Goal: Communication & Community: Answer question/provide support

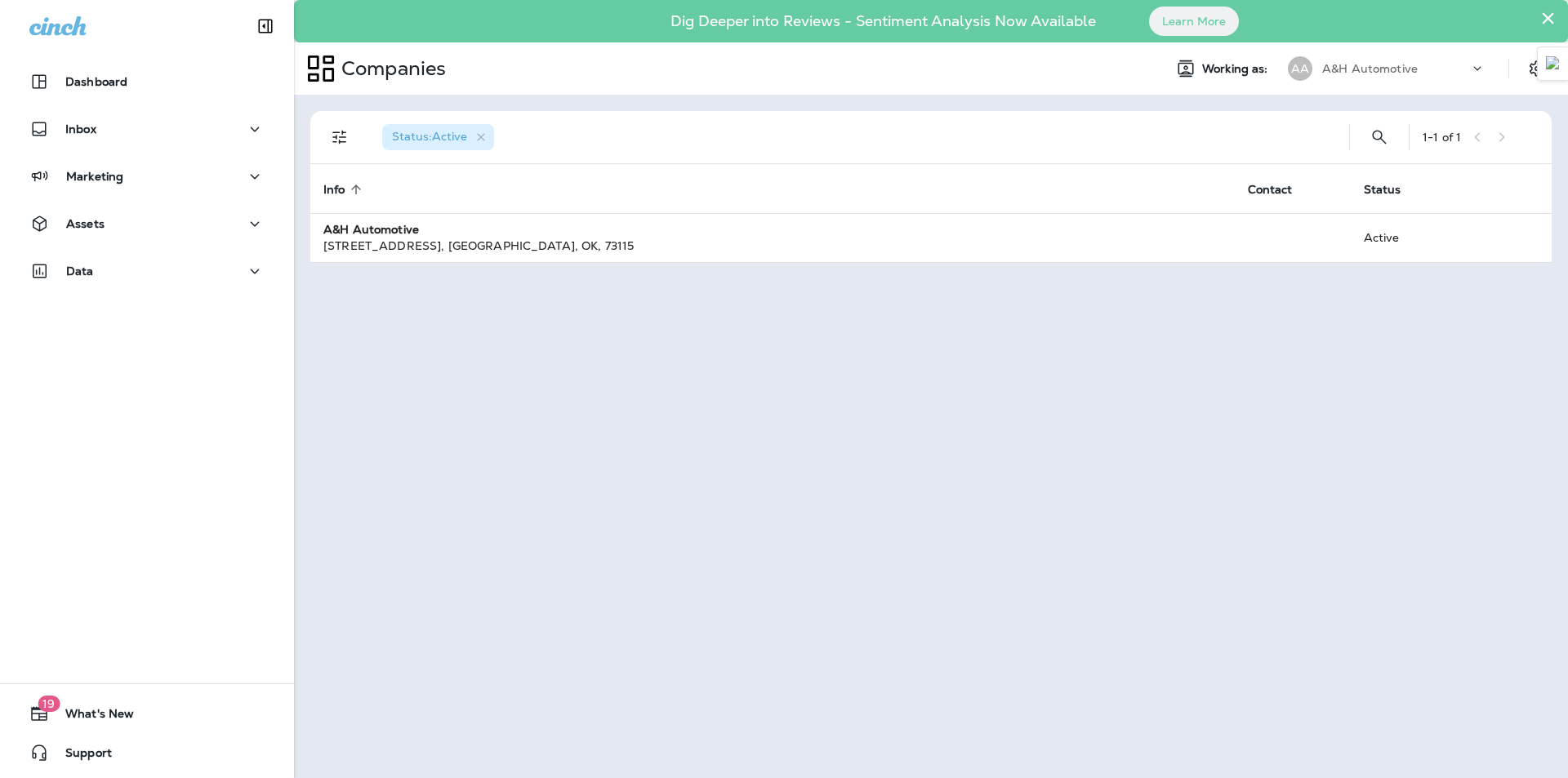
drag, startPoint x: 1548, startPoint y: 17, endPoint x: 1517, endPoint y: 20, distance: 31.1
click at [1547, 17] on button "×" at bounding box center [1547, 18] width 15 height 26
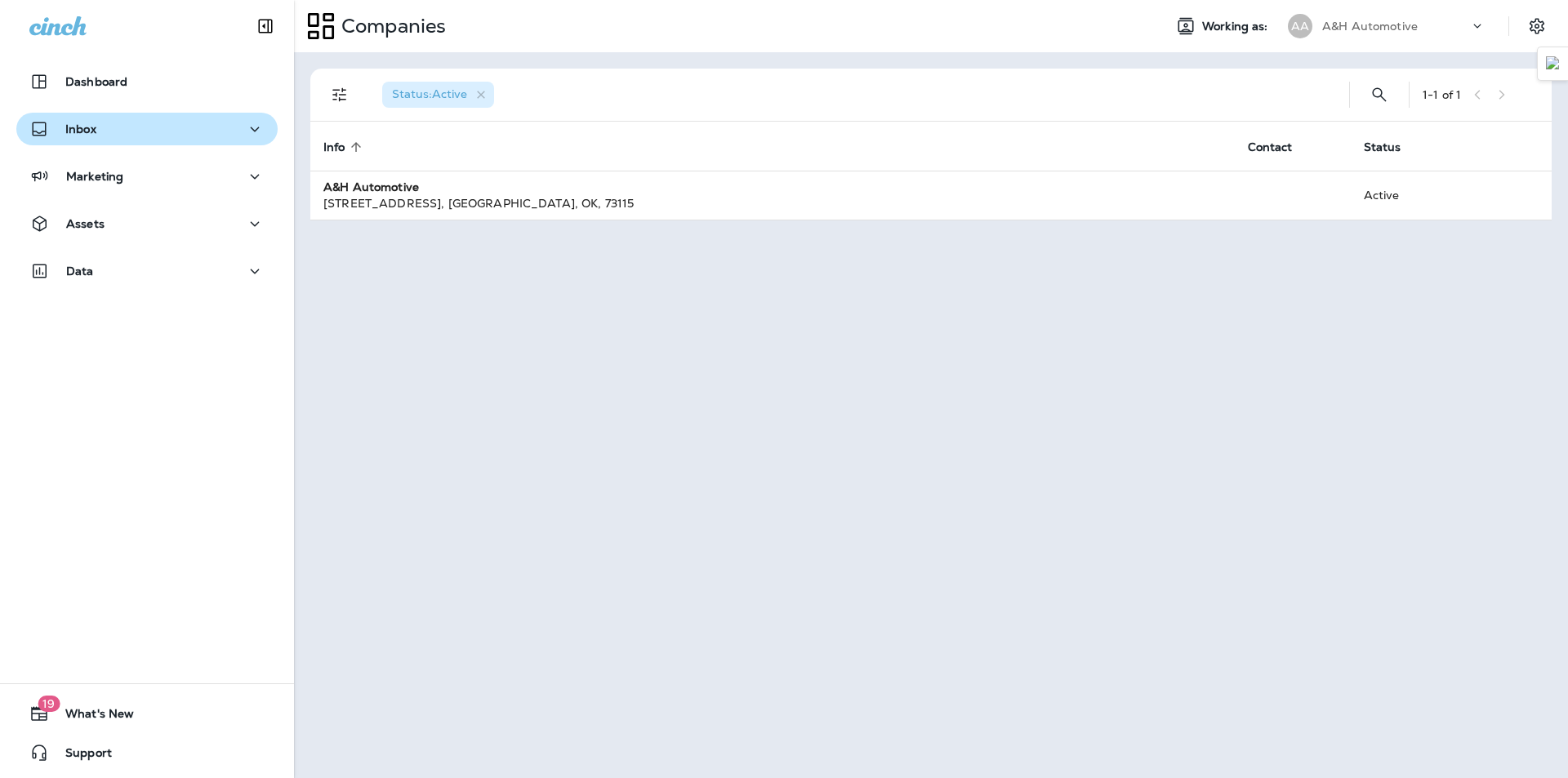
click at [133, 130] on div "Inbox" at bounding box center [147, 130] width 235 height 21
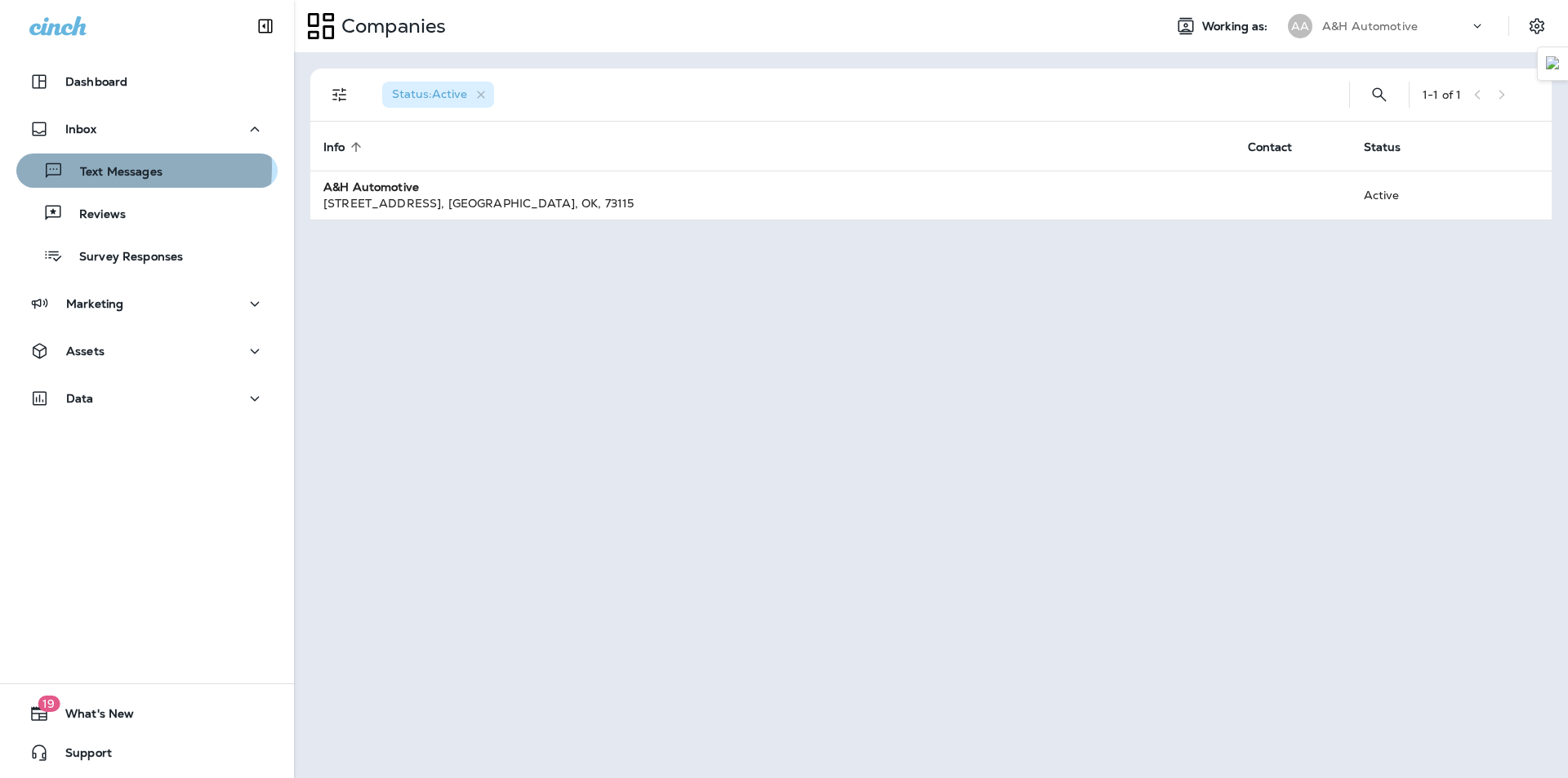
click at [96, 167] on p "Text Messages" at bounding box center [112, 172] width 99 height 15
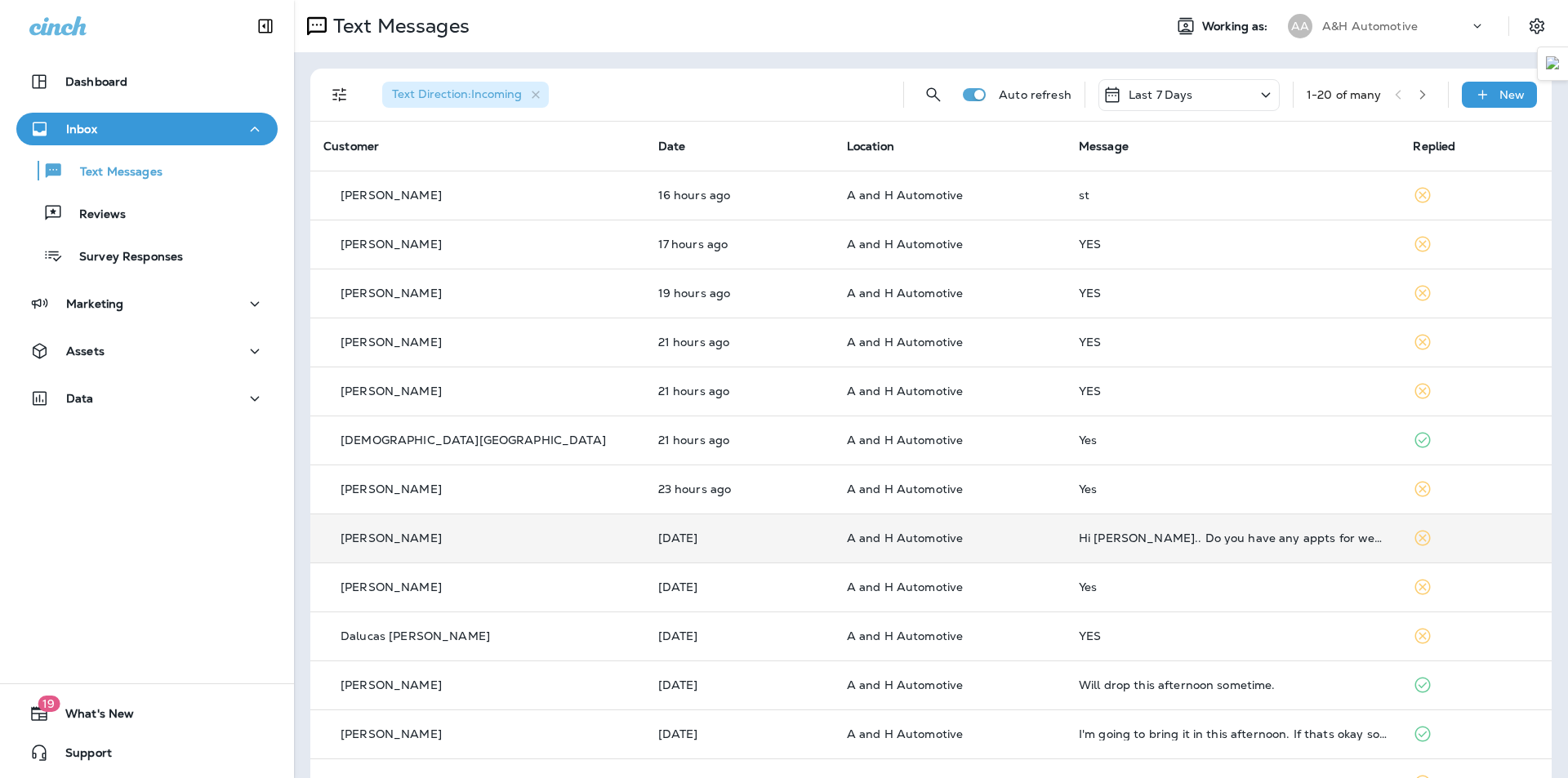
click at [1030, 528] on td "A and H Automotive" at bounding box center [950, 538] width 232 height 49
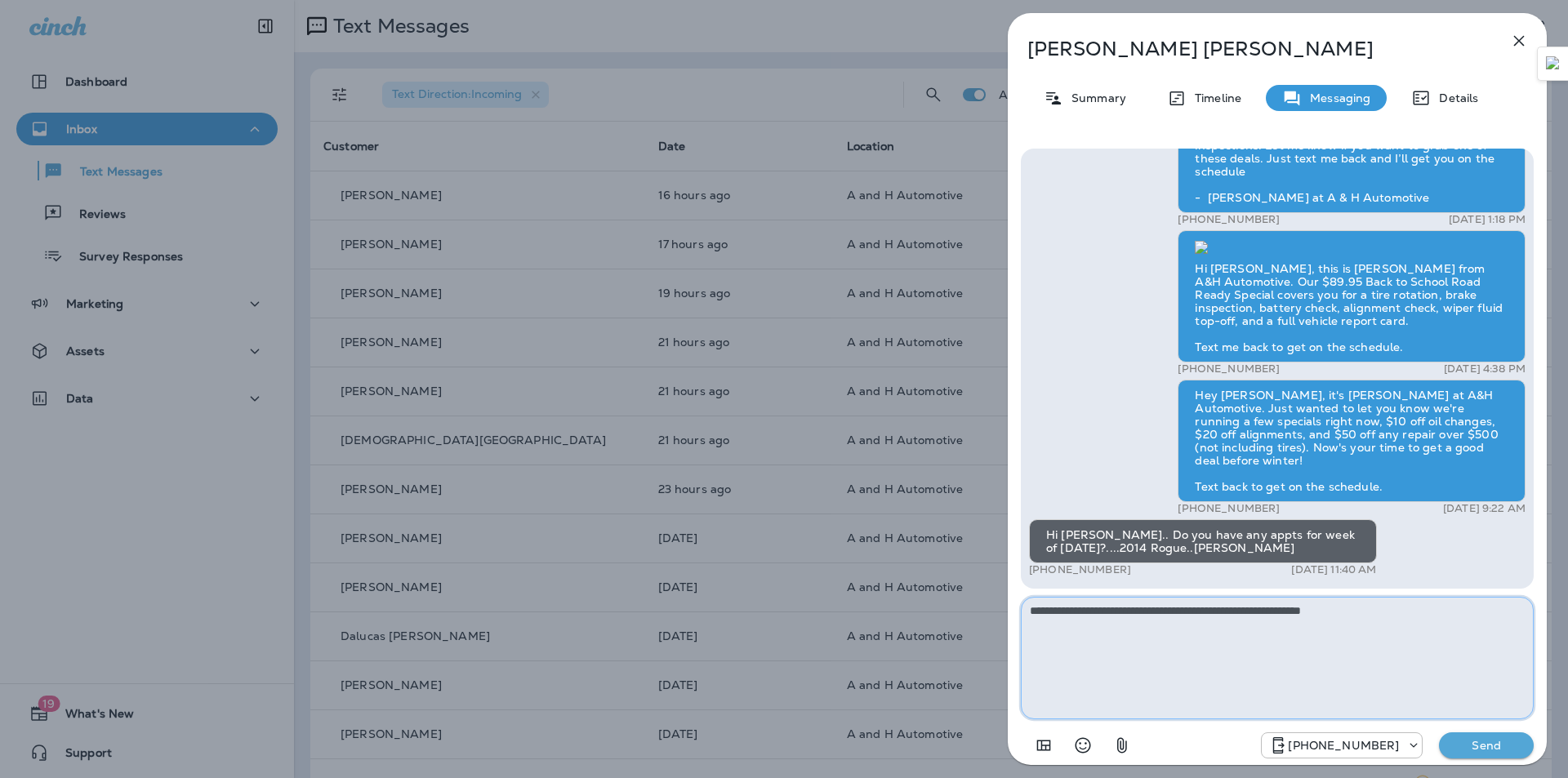
type textarea "**********"
click at [1464, 735] on button "Send" at bounding box center [1486, 745] width 94 height 26
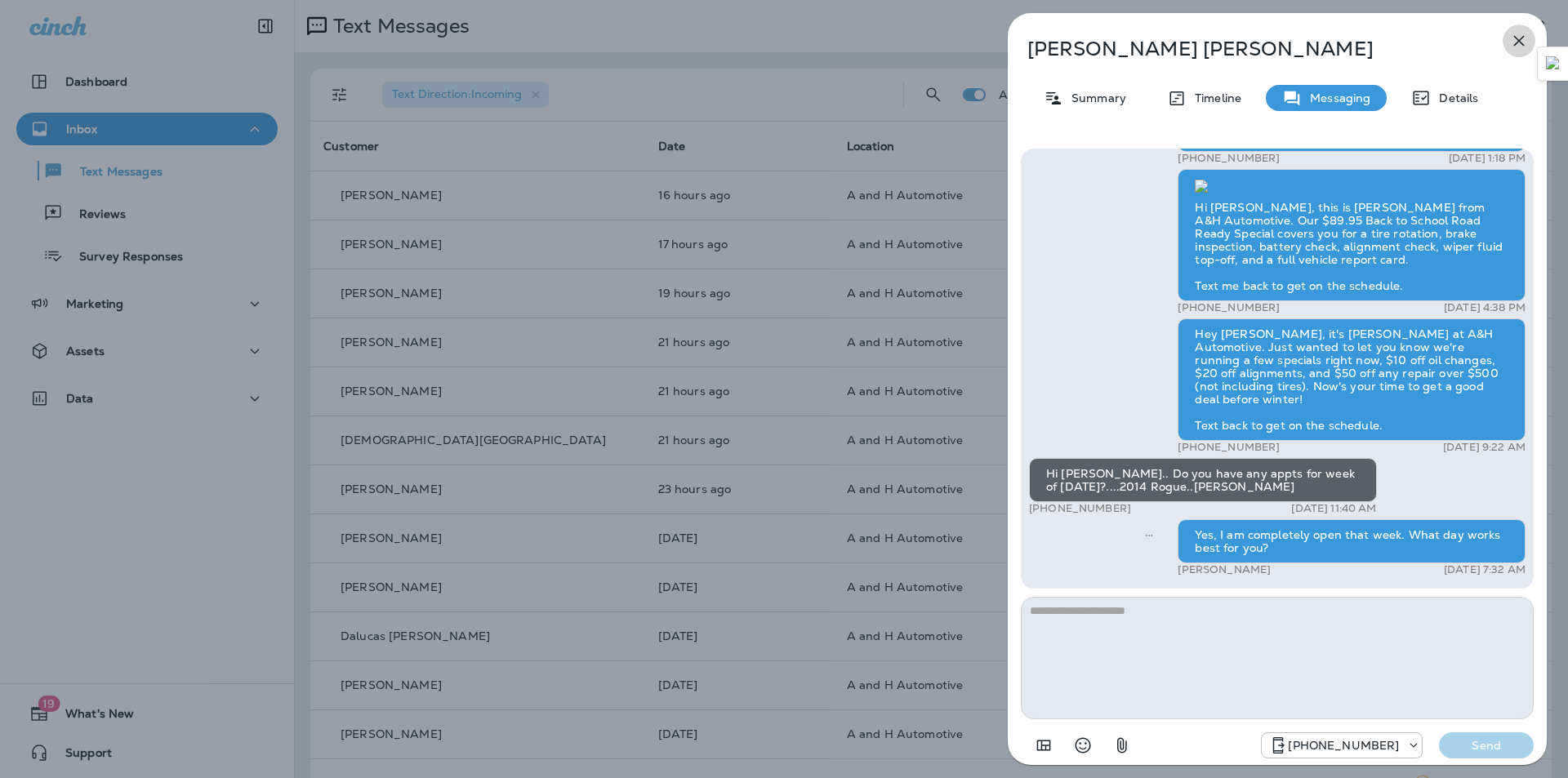
click at [1518, 36] on icon "button" at bounding box center [1518, 40] width 20 height 20
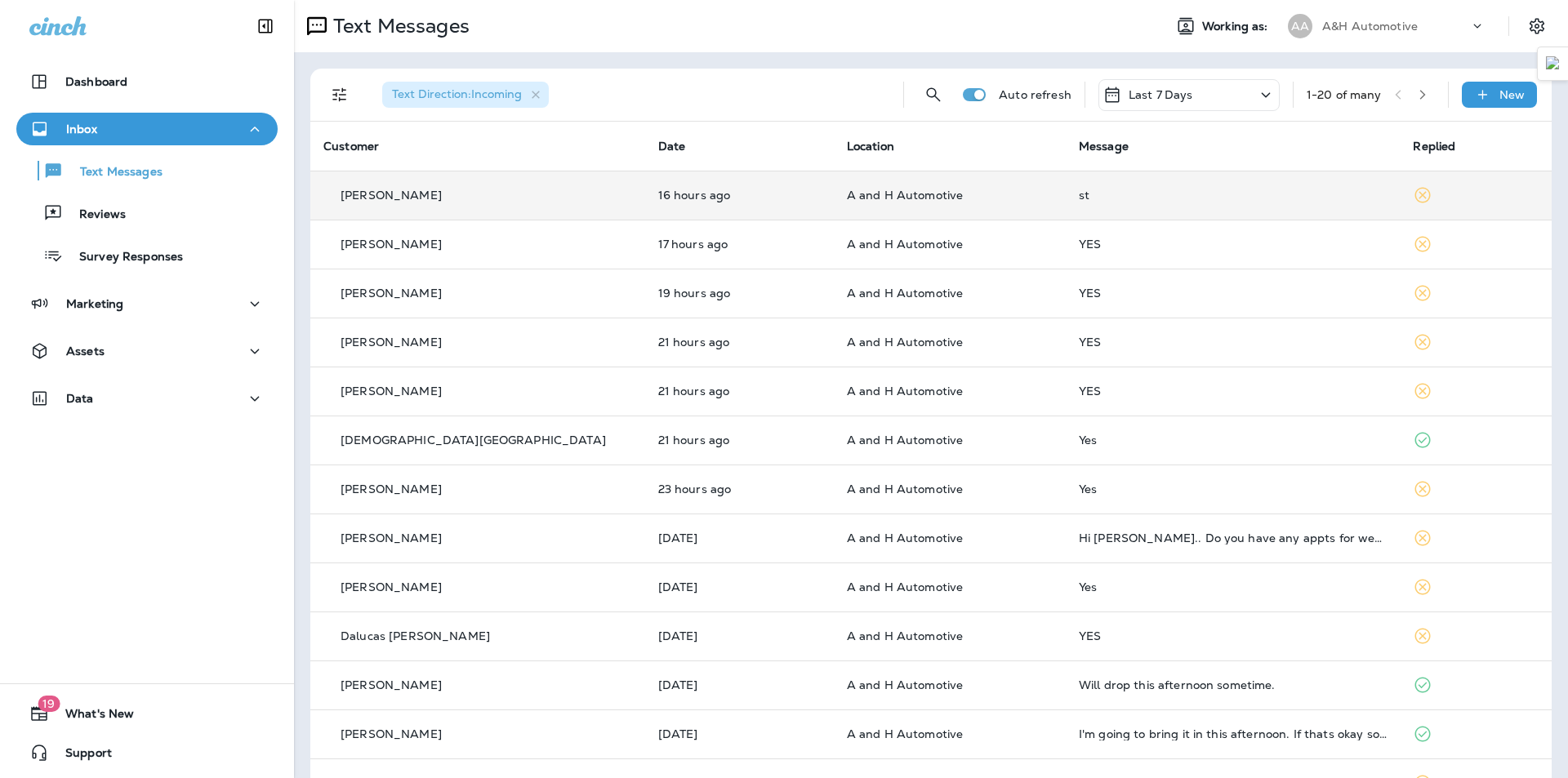
click at [971, 214] on td "A and H Automotive" at bounding box center [950, 195] width 232 height 49
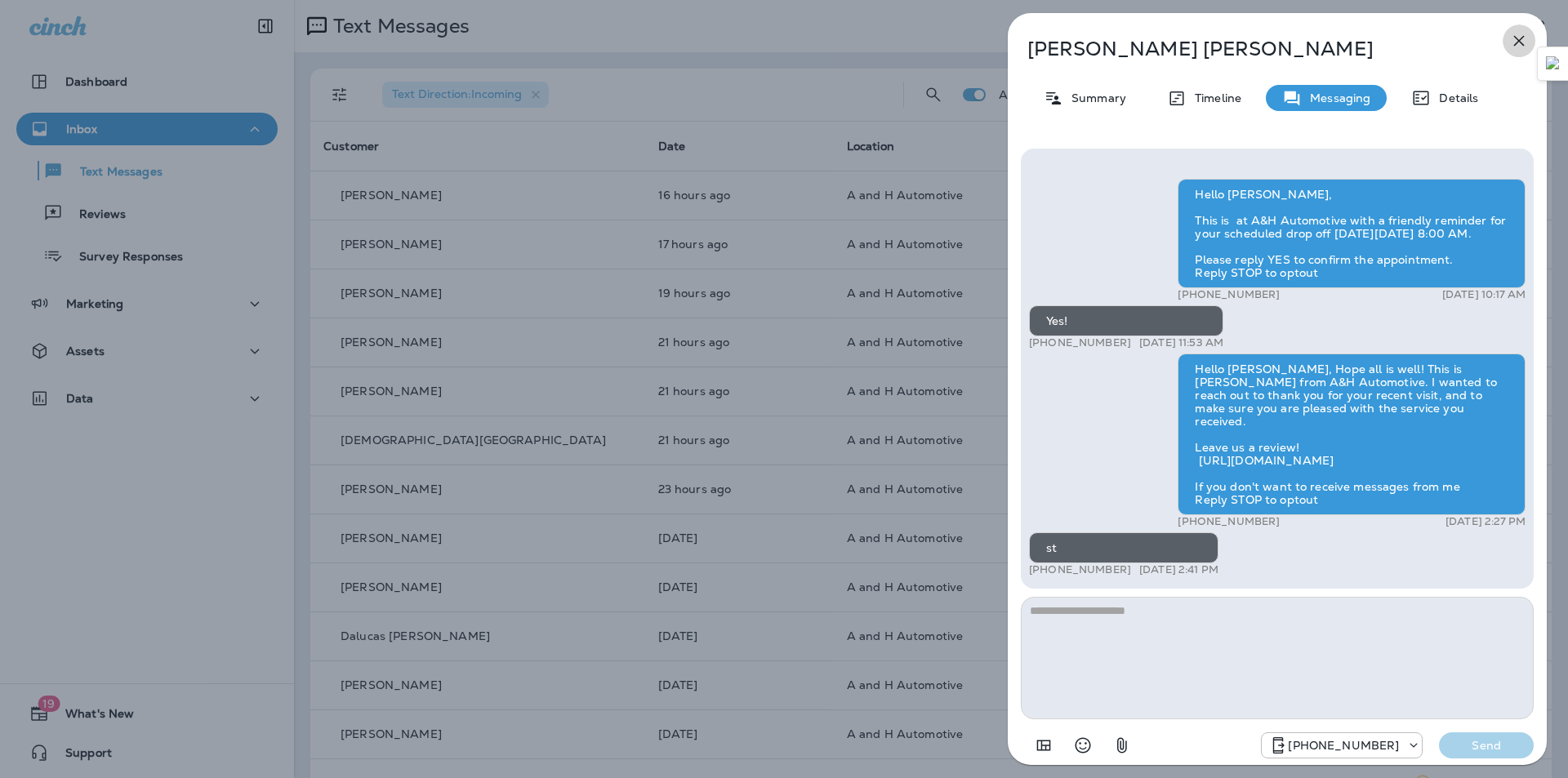
click at [1520, 41] on icon "button" at bounding box center [1518, 40] width 20 height 20
